Goal: Task Accomplishment & Management: Manage account settings

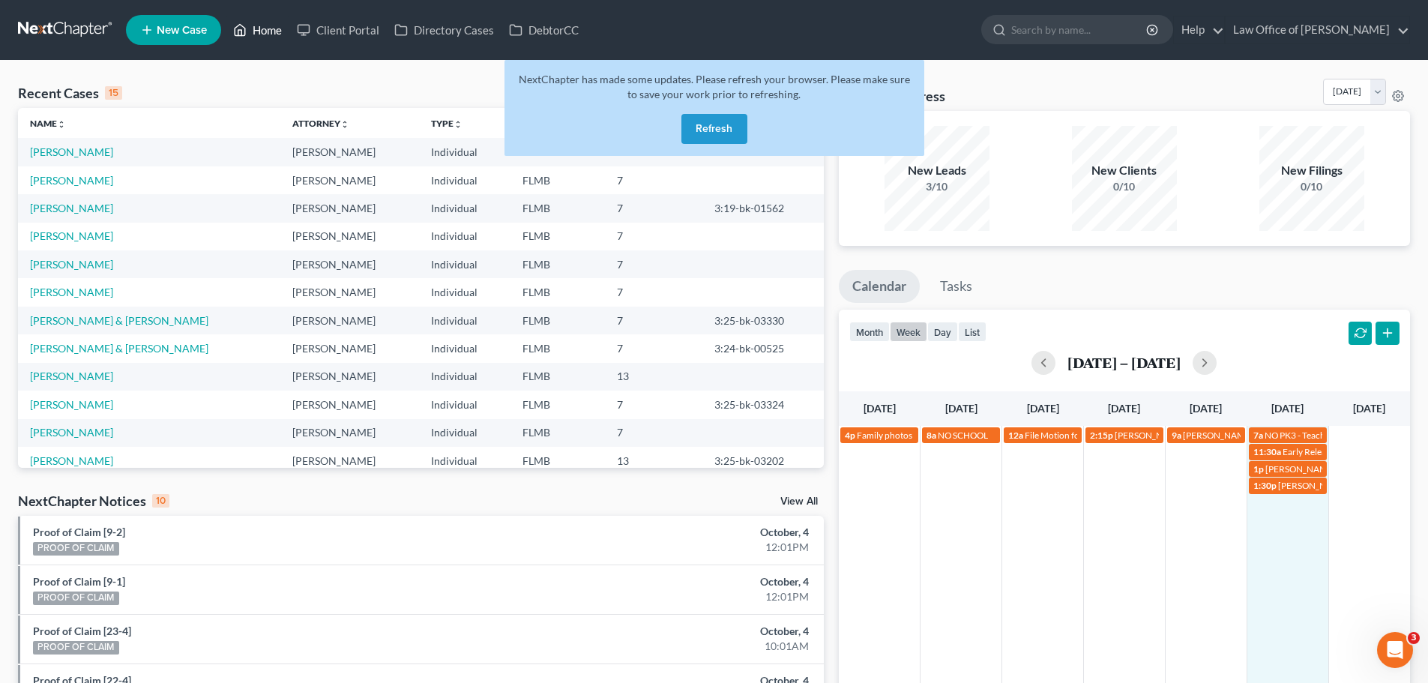
click at [274, 25] on link "Home" at bounding box center [258, 29] width 64 height 27
click at [733, 131] on button "Refresh" at bounding box center [715, 129] width 66 height 30
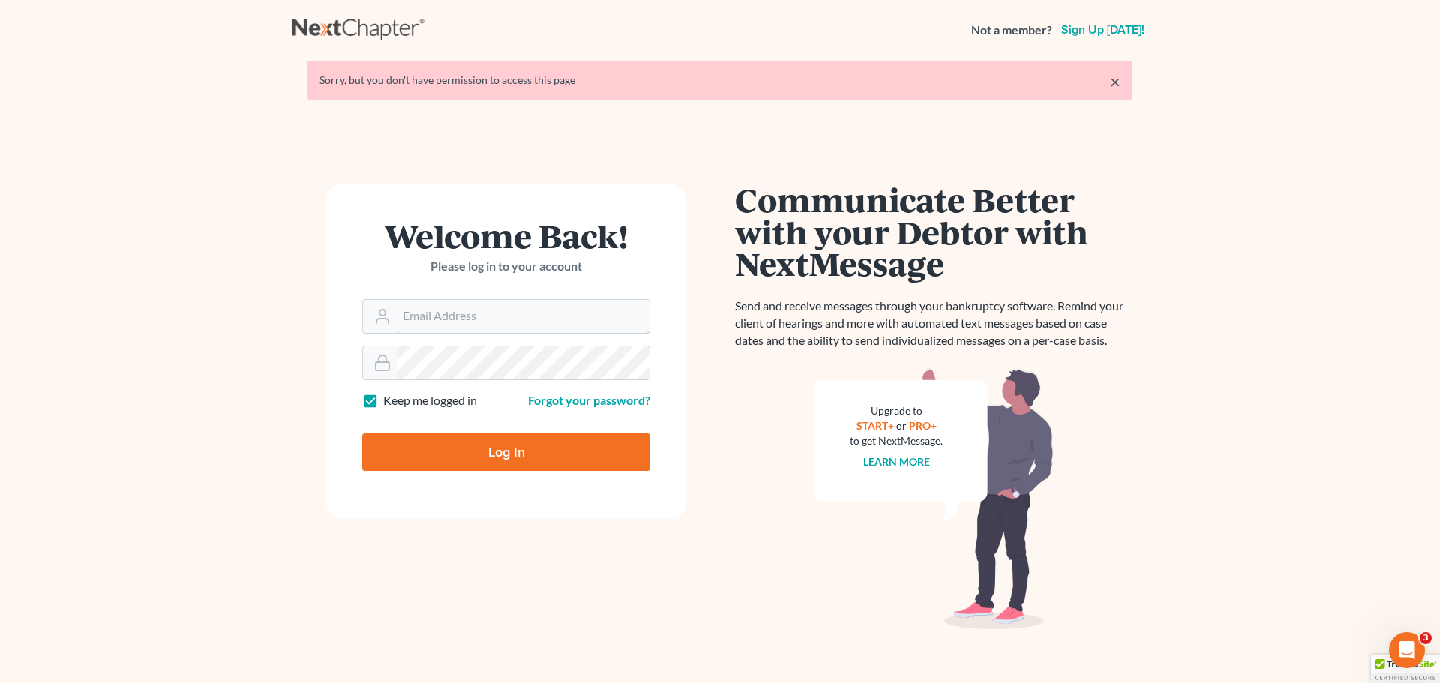
type input "david@jacksonvillebankruptcyattorney.com"
click at [511, 455] on input "Log In" at bounding box center [506, 451] width 288 height 37
type input "Thinking..."
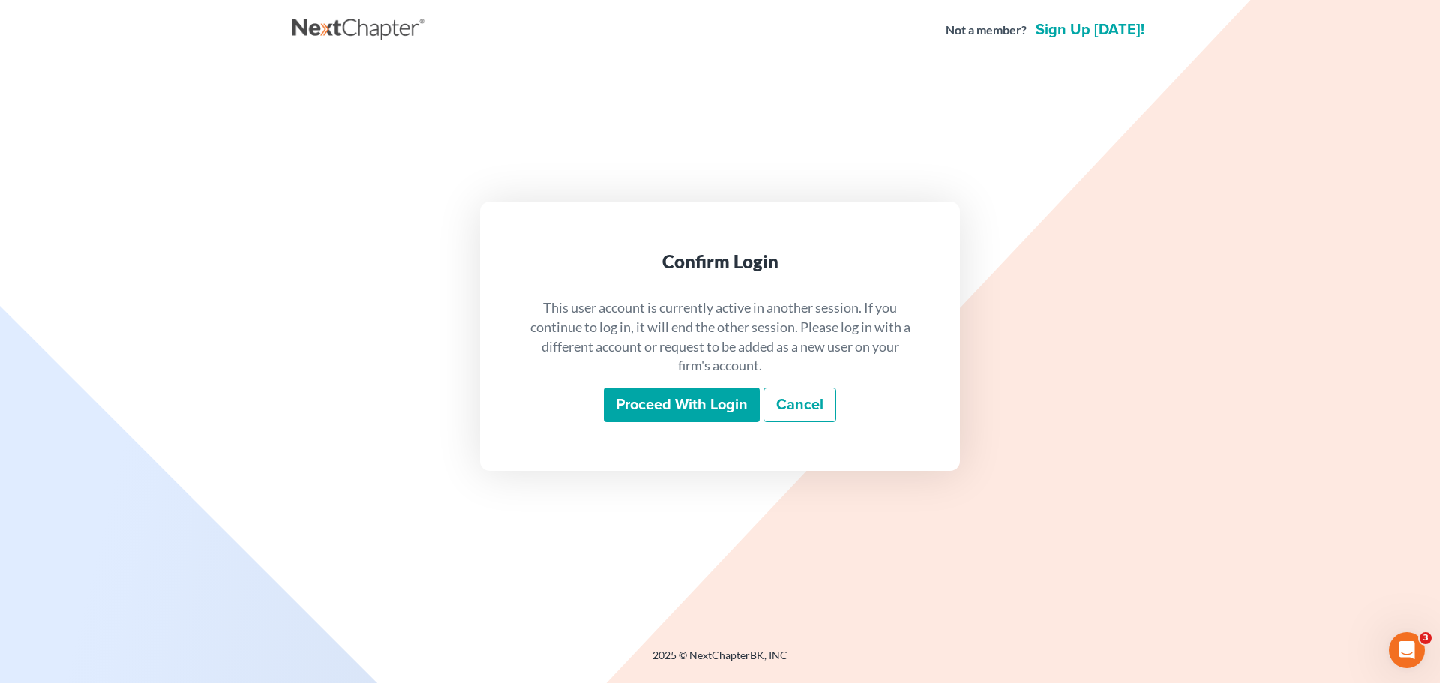
click at [702, 406] on input "Proceed with login" at bounding box center [682, 405] width 156 height 34
